Goal: Obtain resource: Obtain resource

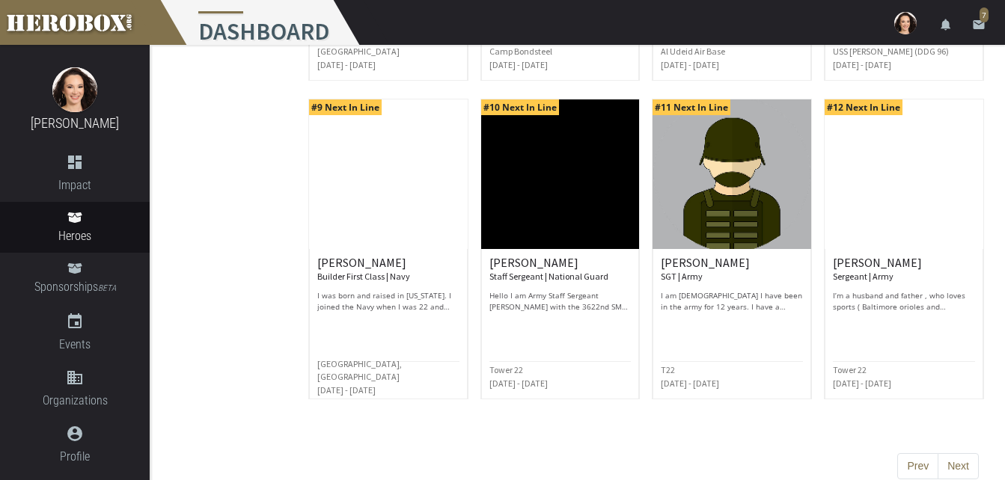
scroll to position [777, 0]
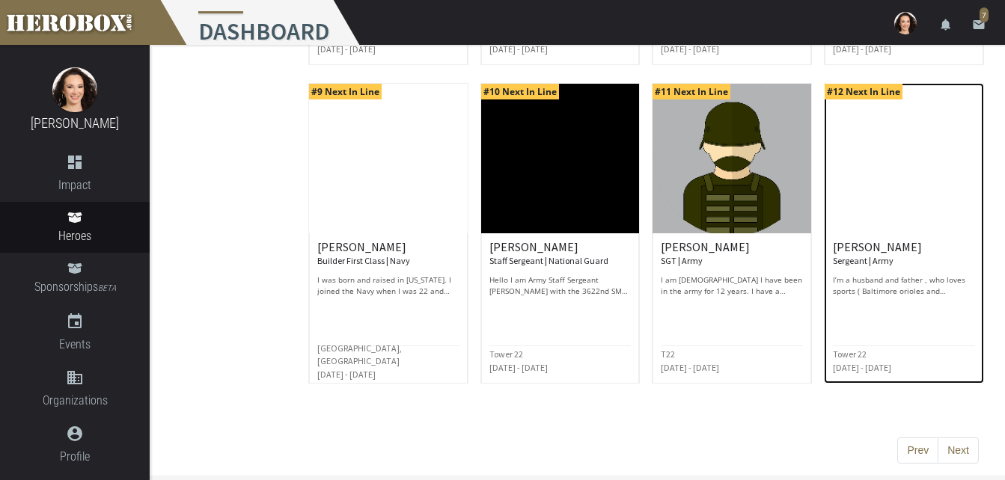
click at [888, 198] on img at bounding box center [903, 159] width 159 height 150
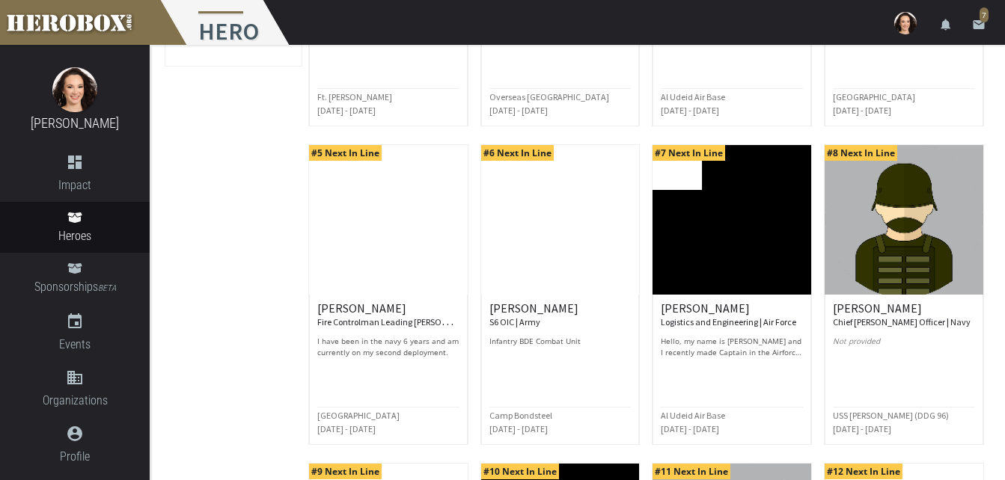
scroll to position [777, 0]
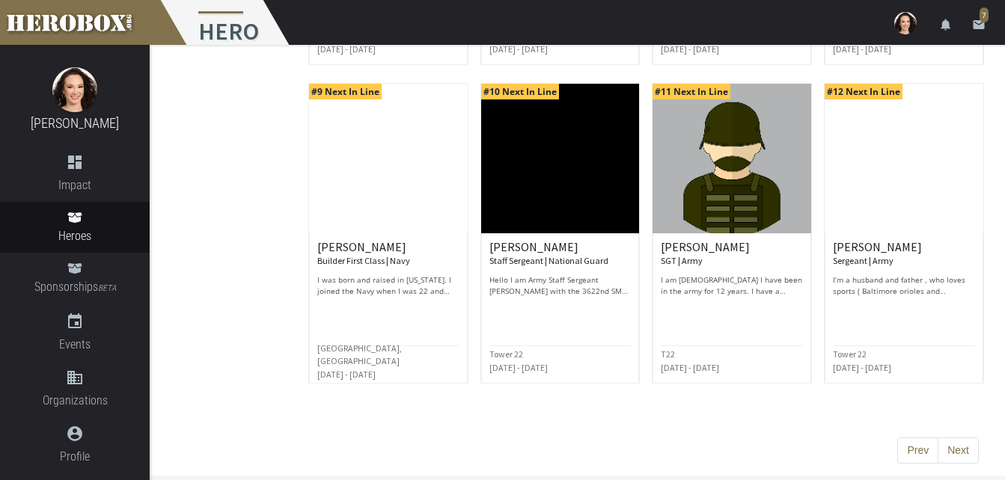
click at [959, 448] on button "Next" at bounding box center [957, 451] width 41 height 27
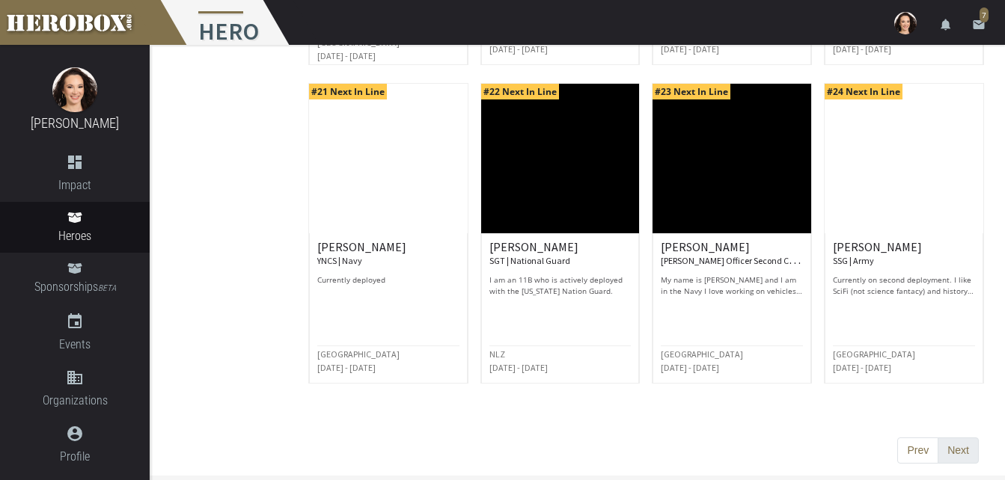
click at [959, 451] on button "Next" at bounding box center [957, 451] width 41 height 27
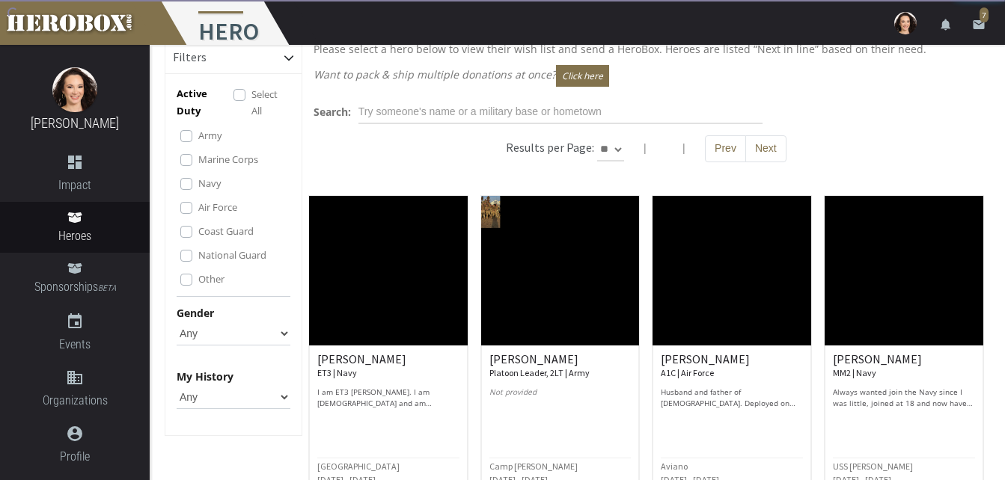
scroll to position [0, 0]
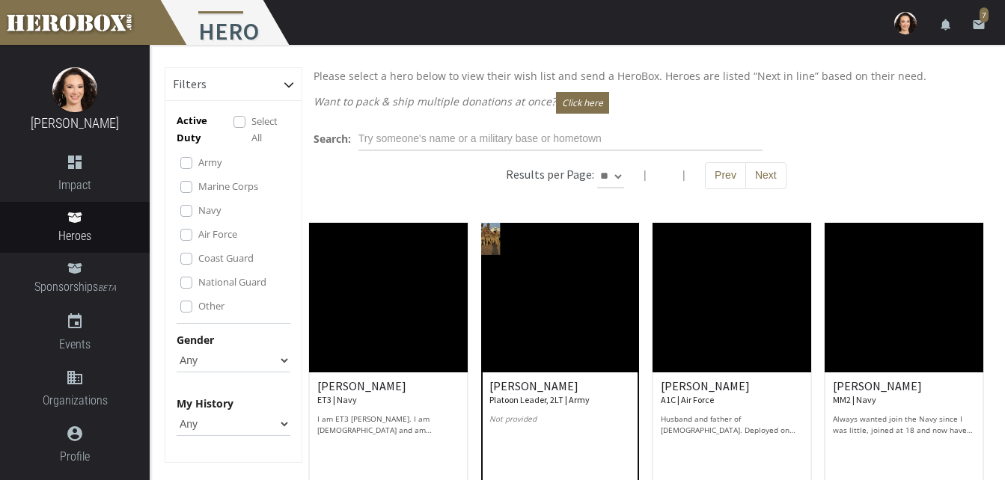
click at [572, 257] on img at bounding box center [560, 298] width 159 height 150
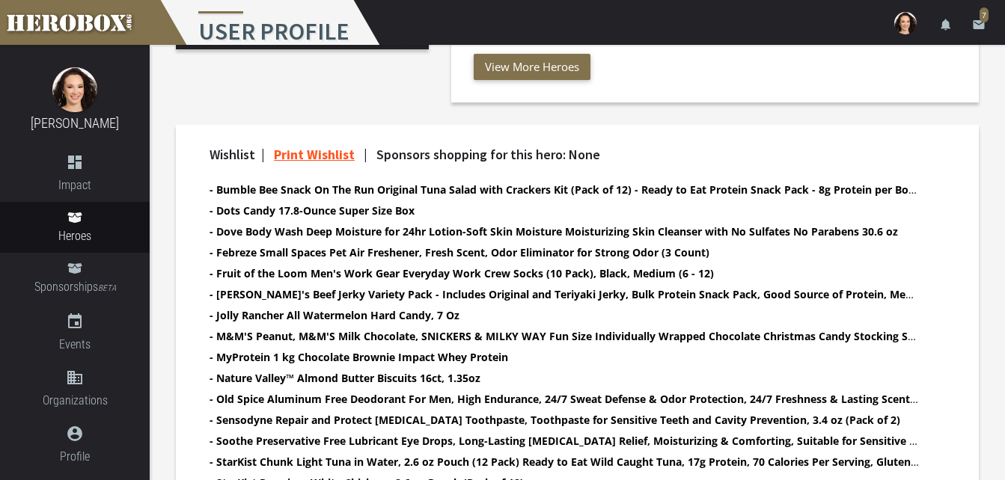
scroll to position [354, 0]
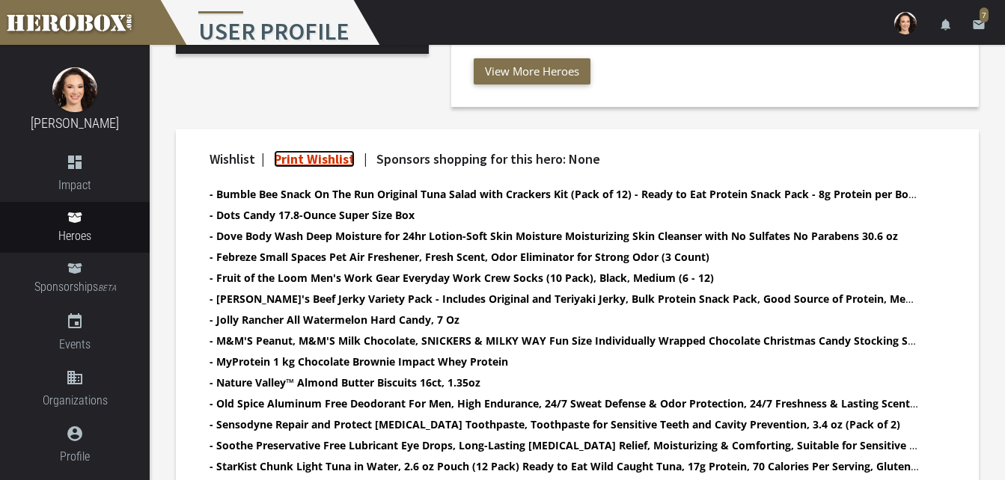
click at [346, 159] on link "Print Wishlist" at bounding box center [314, 158] width 81 height 17
